Goal: Task Accomplishment & Management: Manage account settings

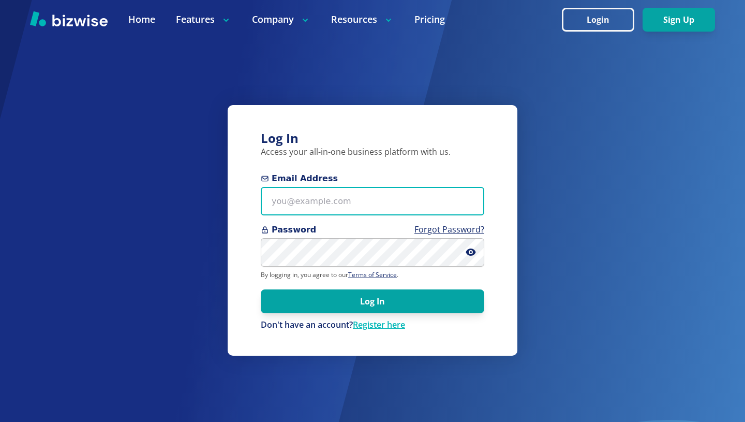
click at [294, 211] on input "Email Address" at bounding box center [372, 201] width 223 height 28
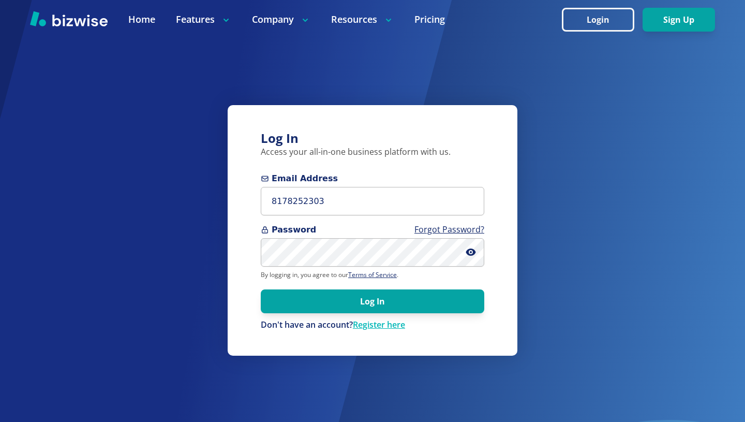
click at [308, 224] on span "Password Forgot Password?" at bounding box center [372, 229] width 223 height 12
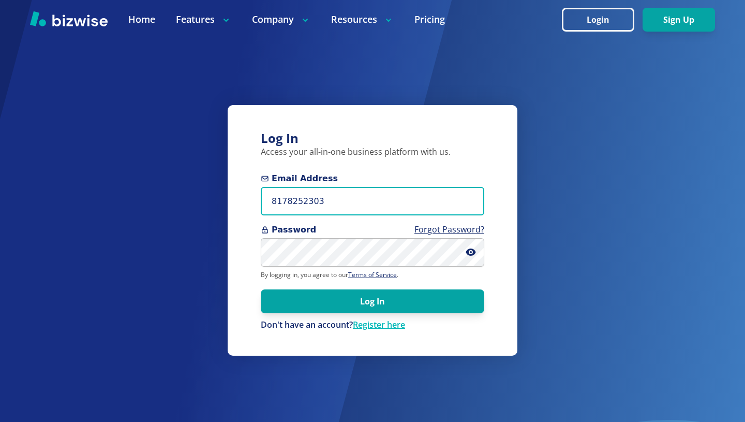
click at [325, 200] on input "8178252303" at bounding box center [372, 201] width 223 height 28
type input "cotymoseley@yahoo.com"
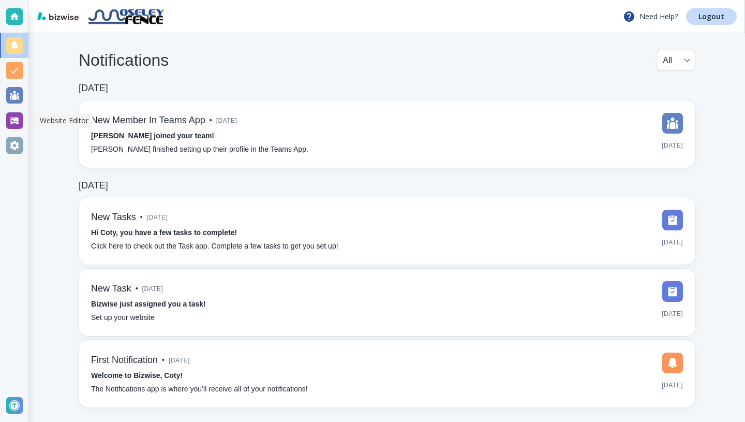
click at [11, 124] on div at bounding box center [14, 120] width 17 height 17
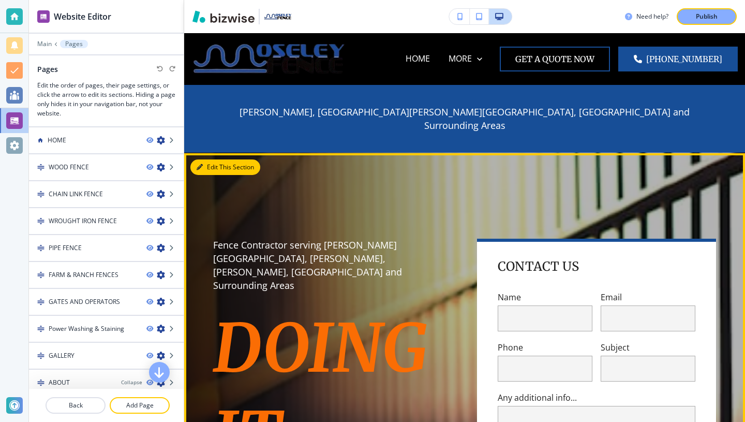
click at [206, 159] on button "Edit This Section" at bounding box center [225, 167] width 70 height 16
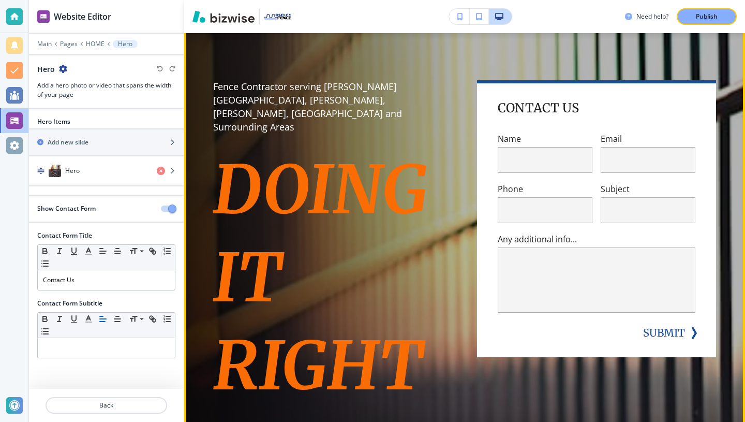
scroll to position [159, 0]
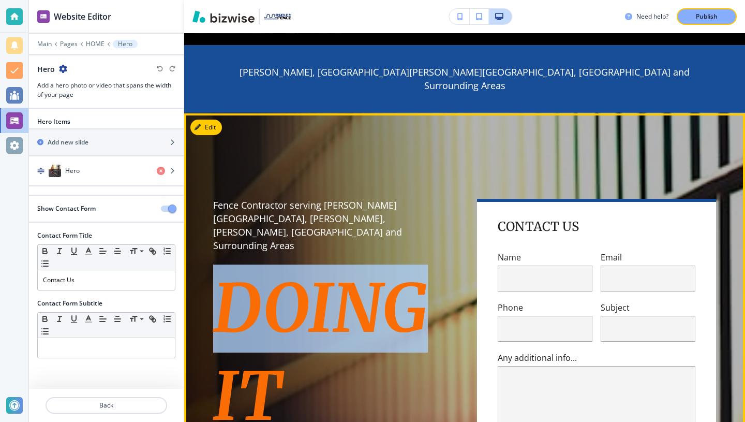
scroll to position [34, 0]
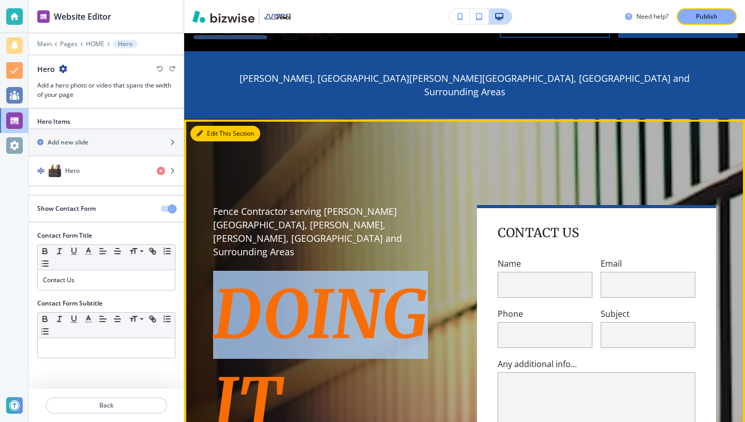
click at [209, 126] on button "Edit This Section" at bounding box center [225, 134] width 70 height 16
click at [207, 126] on button "Edit This Section" at bounding box center [225, 134] width 70 height 16
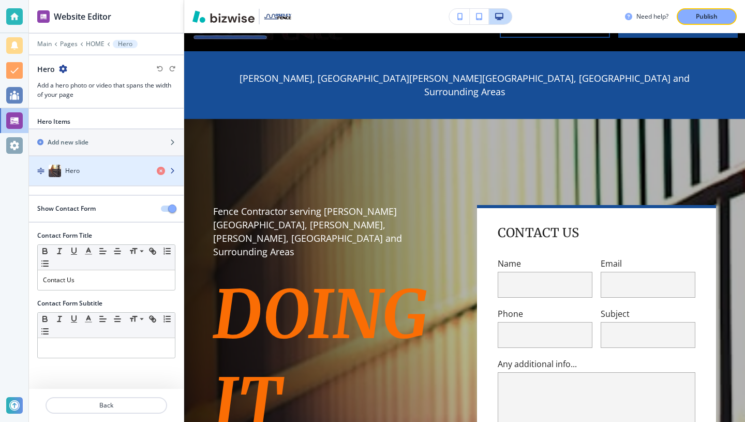
click at [171, 170] on icon "button" at bounding box center [172, 171] width 6 height 6
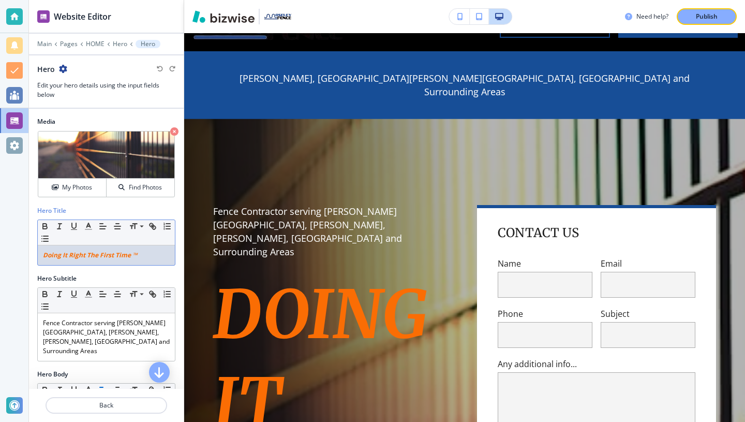
click at [104, 257] on em "Doing It Right The First Time ™" at bounding box center [90, 254] width 94 height 9
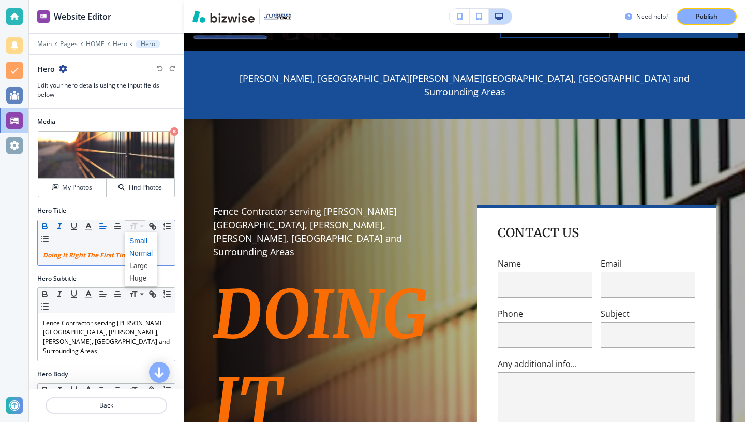
click at [137, 242] on span at bounding box center [140, 240] width 23 height 12
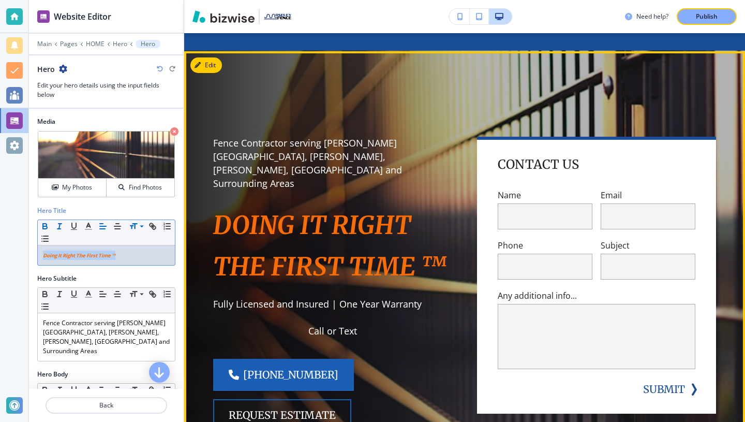
scroll to position [47, 0]
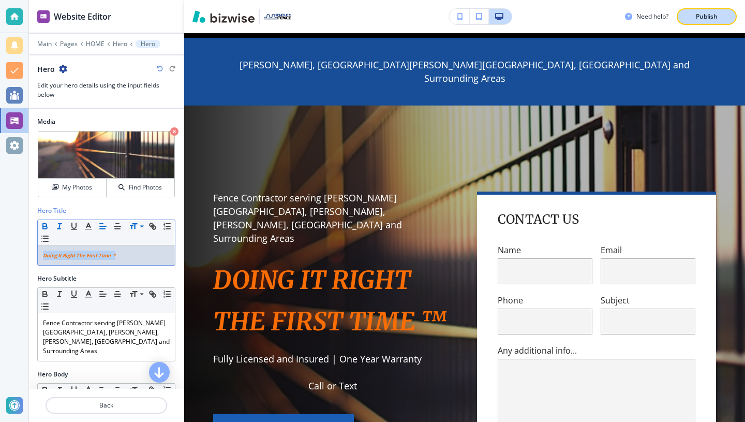
click at [700, 13] on p "Publish" at bounding box center [707, 16] width 22 height 9
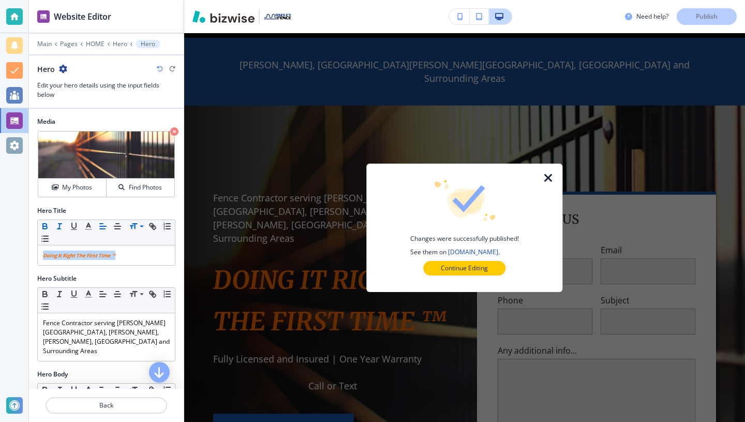
click at [546, 179] on icon "button" at bounding box center [548, 178] width 12 height 12
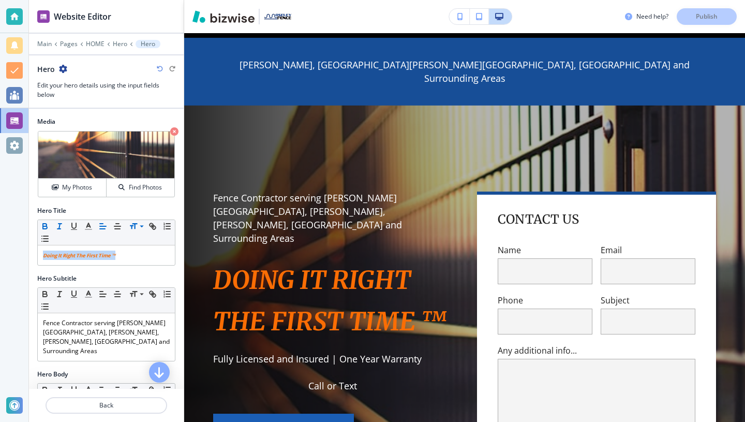
scroll to position [0, 0]
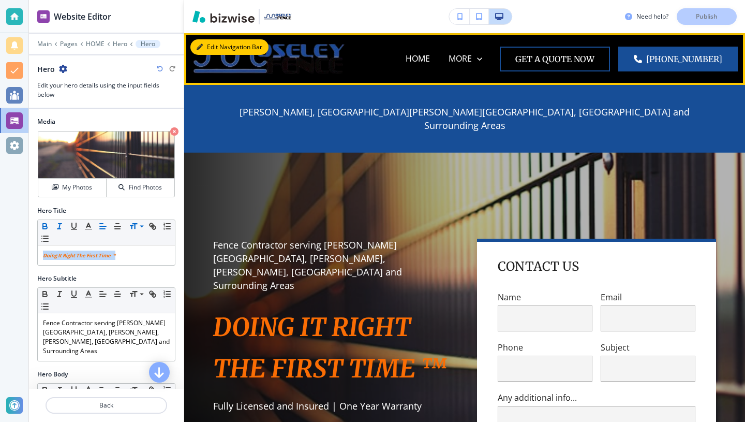
click at [207, 43] on button "Edit Navigation Bar" at bounding box center [229, 47] width 78 height 16
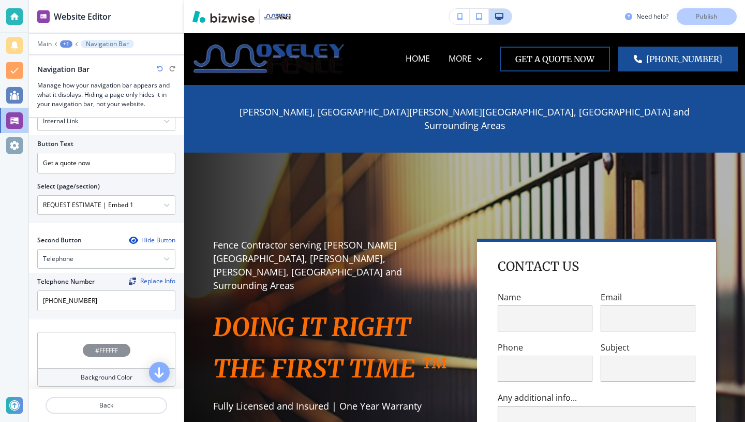
scroll to position [209, 0]
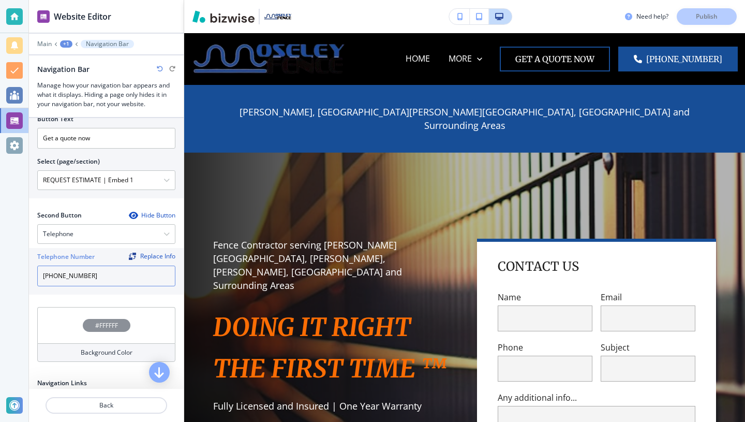
click at [78, 275] on input "[PHONE_NUMBER]" at bounding box center [106, 275] width 138 height 21
type input "[PHONE_NUMBER]"
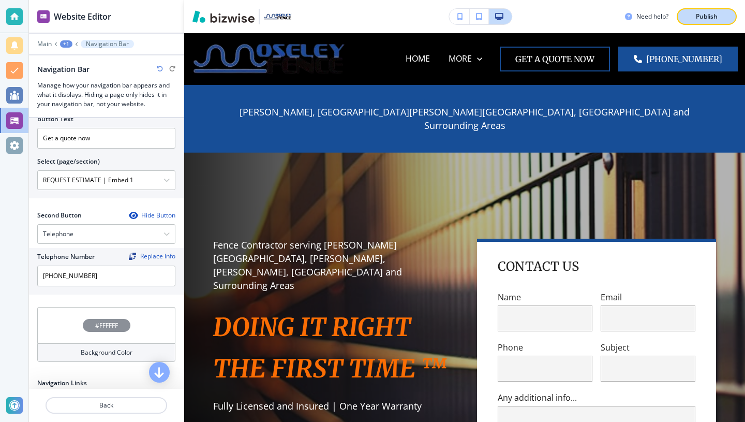
click at [695, 17] on div "Publish" at bounding box center [706, 16] width 33 height 9
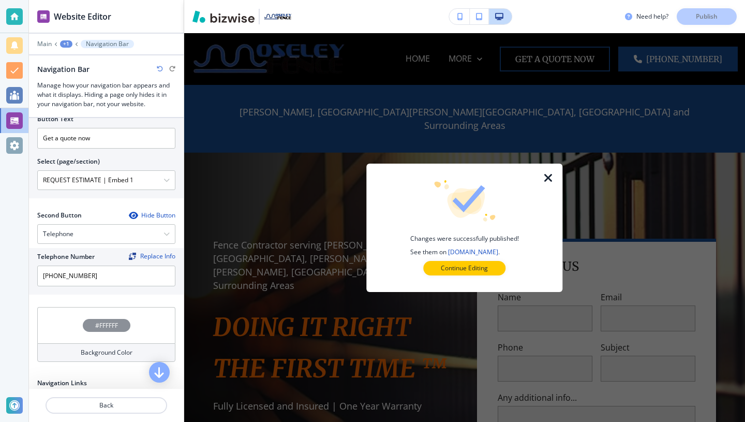
click at [550, 177] on icon "button" at bounding box center [548, 178] width 12 height 12
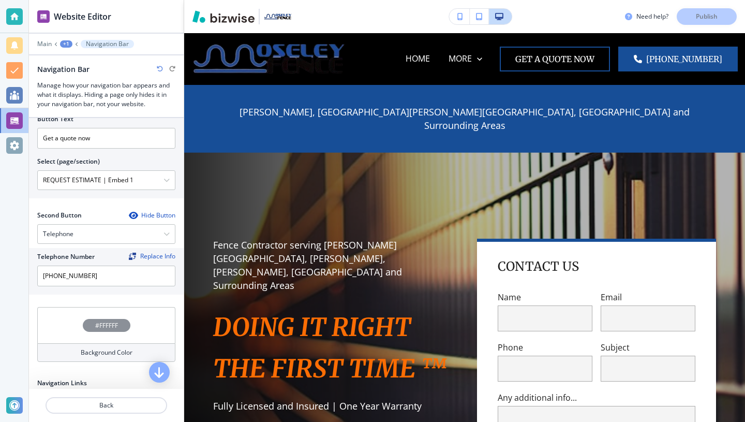
click at [207, 153] on div "Fence Contractor serving [PERSON_NAME][GEOGRAPHIC_DATA], [PERSON_NAME], [PERSON…" at bounding box center [464, 385] width 561 height 465
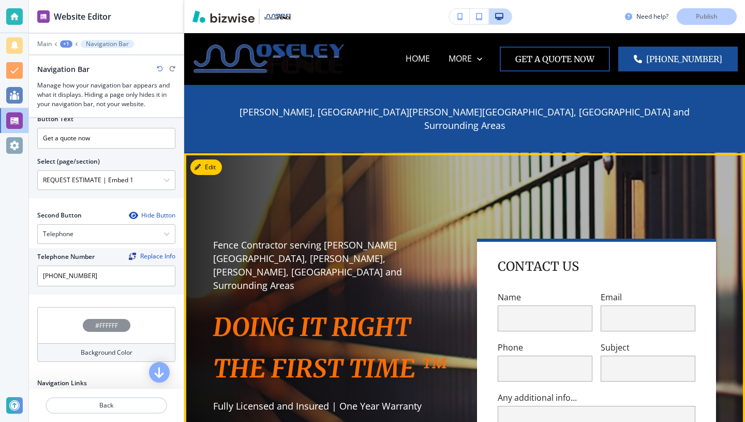
click at [224, 172] on div "Fence Contractor serving [PERSON_NAME][GEOGRAPHIC_DATA], [PERSON_NAME], [PERSON…" at bounding box center [452, 373] width 528 height 402
click at [208, 159] on button "Edit This Section" at bounding box center [225, 167] width 70 height 16
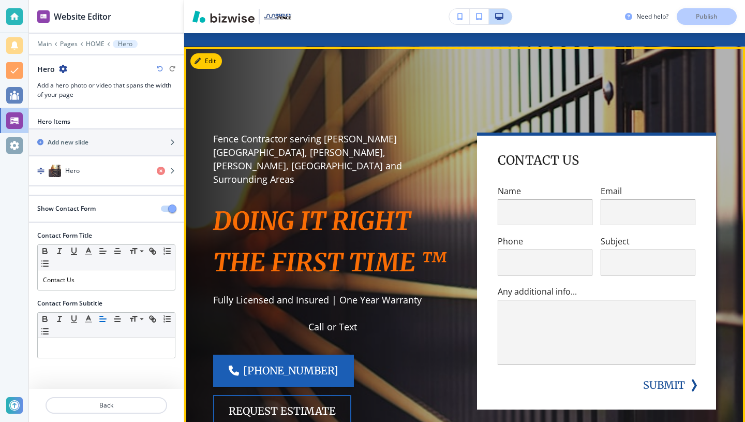
scroll to position [107, 0]
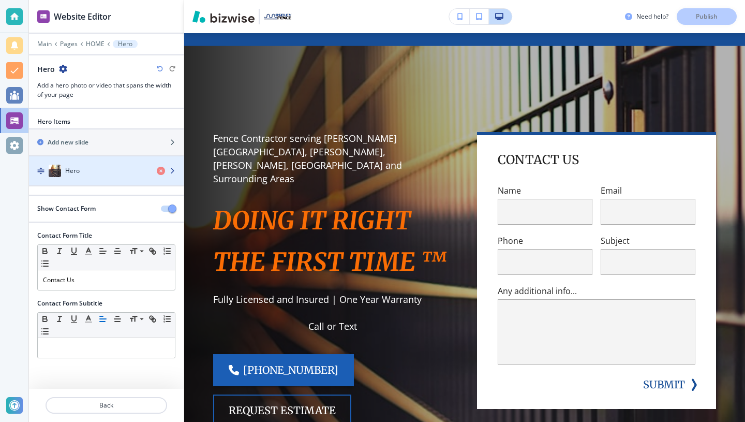
click at [172, 170] on icon "button" at bounding box center [172, 171] width 6 height 6
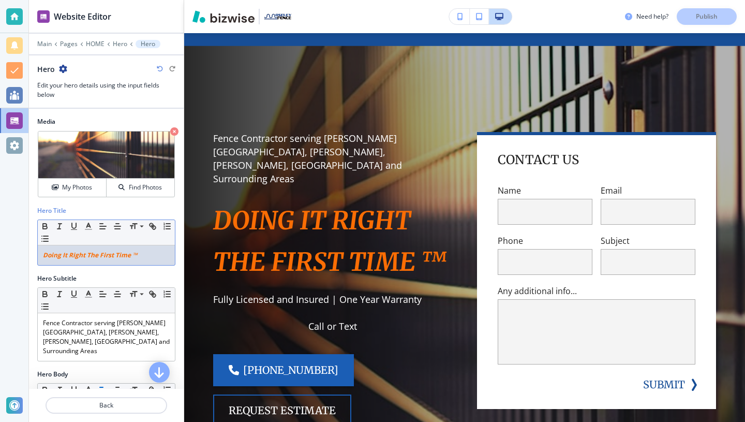
click at [80, 253] on em "Doing It Right The First Time ™" at bounding box center [90, 254] width 94 height 9
click at [120, 220] on button "button" at bounding box center [117, 226] width 14 height 12
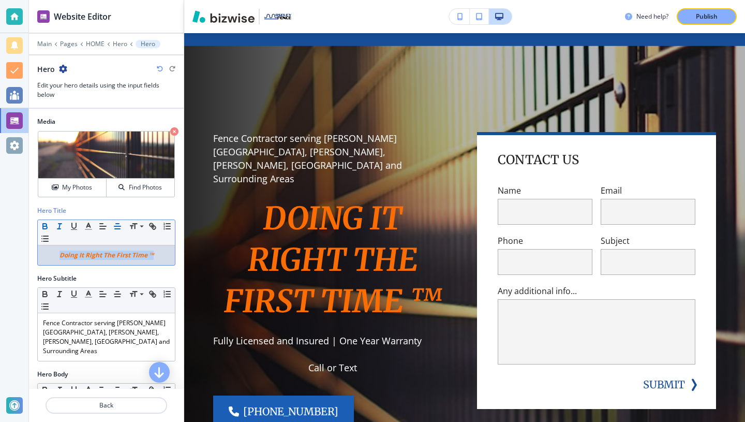
click at [115, 227] on icon "button" at bounding box center [117, 225] width 9 height 9
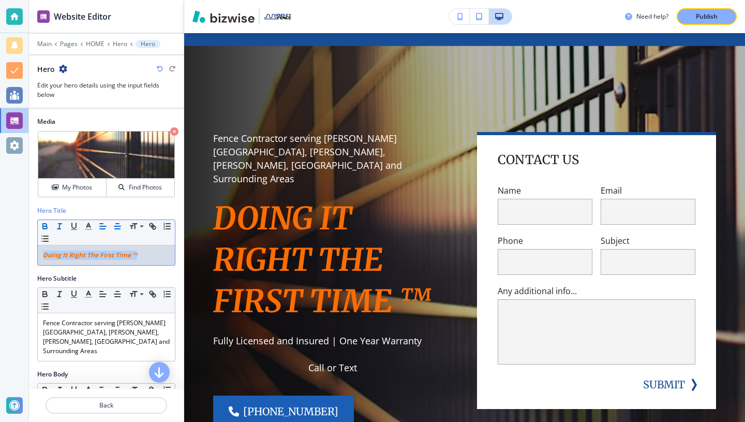
click at [116, 228] on icon "button" at bounding box center [117, 225] width 9 height 9
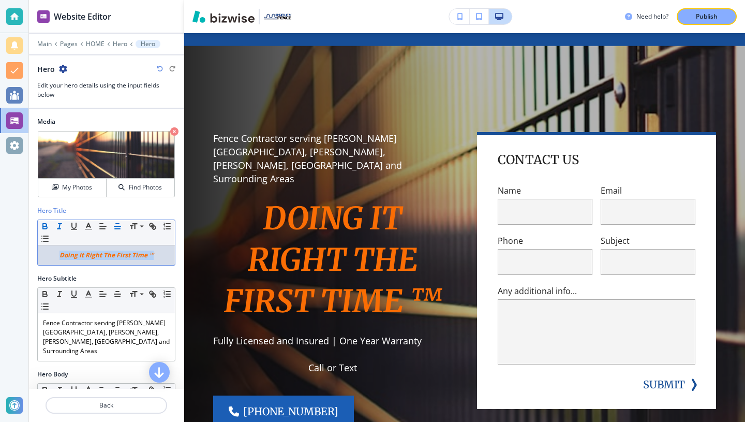
click at [155, 261] on div "Doing It Right The First Time ™" at bounding box center [106, 255] width 137 height 20
click at [153, 256] on p "Doing It Right The First Time ™" at bounding box center [106, 254] width 127 height 9
click at [697, 16] on p "Publish" at bounding box center [707, 16] width 22 height 9
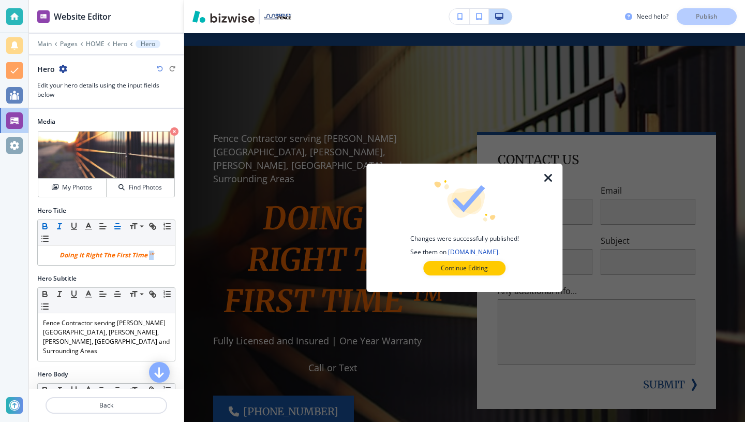
click at [550, 177] on icon "button" at bounding box center [548, 178] width 12 height 12
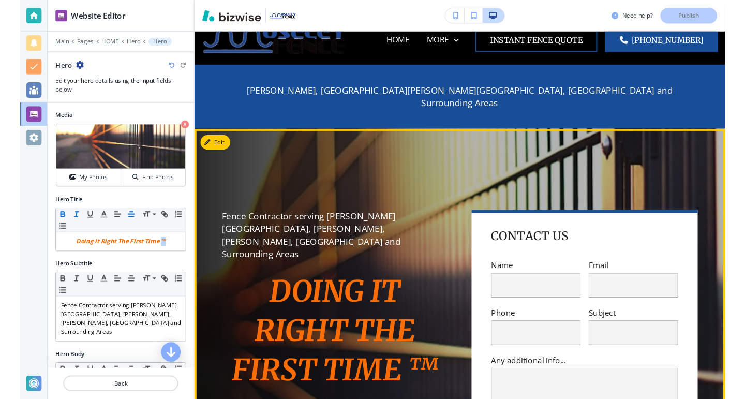
scroll to position [15, 0]
